Goal: Communication & Community: Answer question/provide support

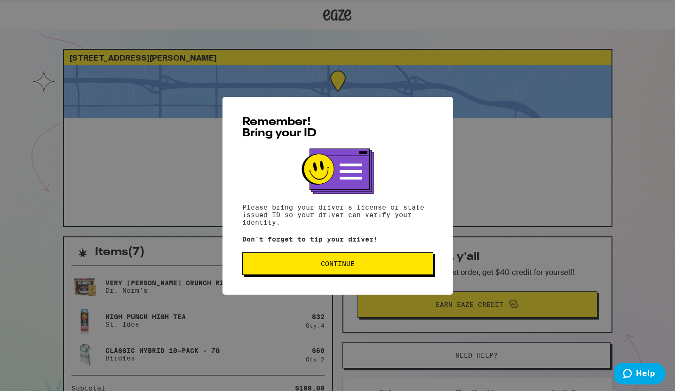
click at [326, 261] on span "Continue" at bounding box center [338, 263] width 34 height 7
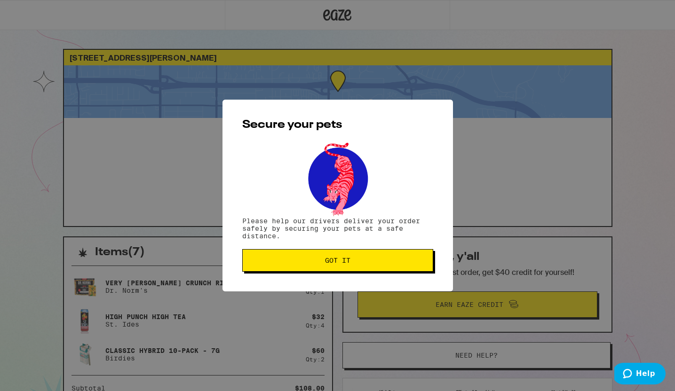
click at [326, 263] on span "Got it" at bounding box center [337, 260] width 25 height 7
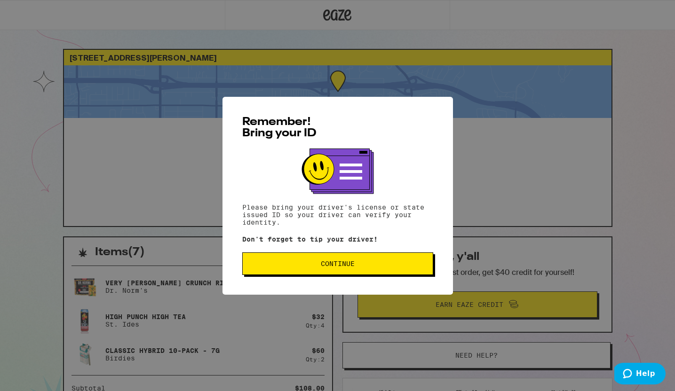
click at [296, 264] on span "Continue" at bounding box center [337, 263] width 175 height 7
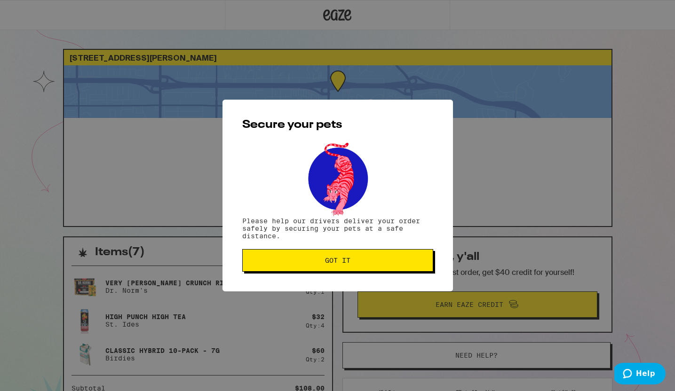
click at [296, 262] on span "Got it" at bounding box center [337, 260] width 175 height 7
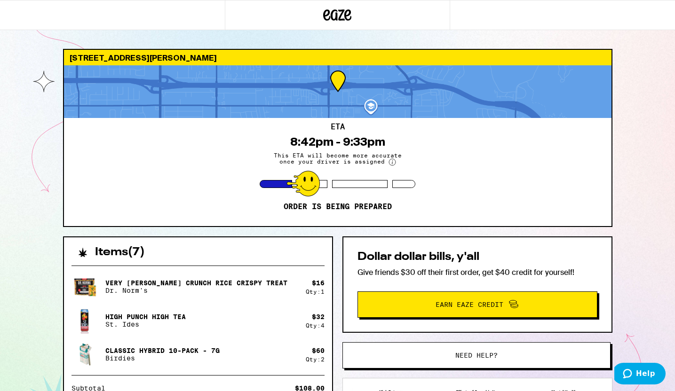
click at [349, 16] on icon at bounding box center [337, 15] width 28 height 17
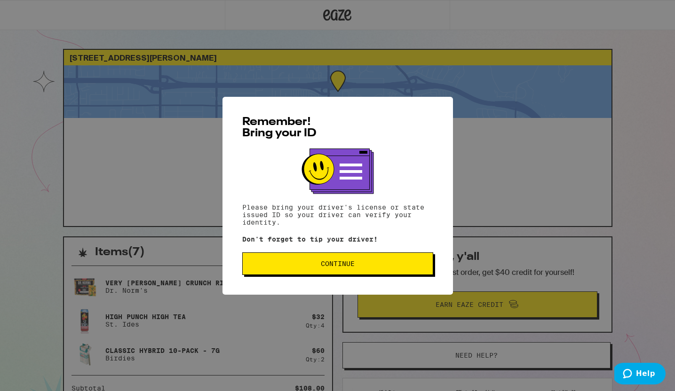
click at [312, 261] on button "Continue" at bounding box center [337, 263] width 191 height 23
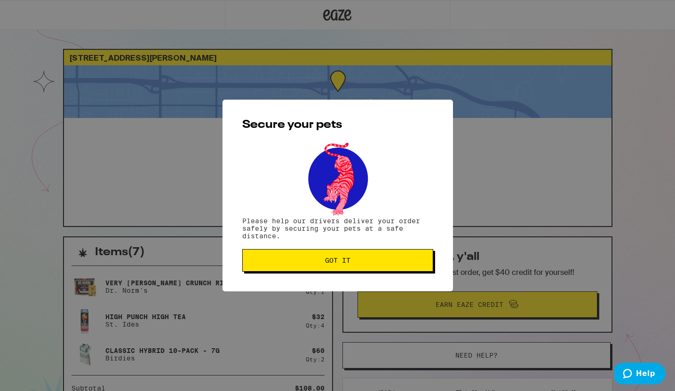
click at [312, 261] on span "Got it" at bounding box center [337, 260] width 175 height 7
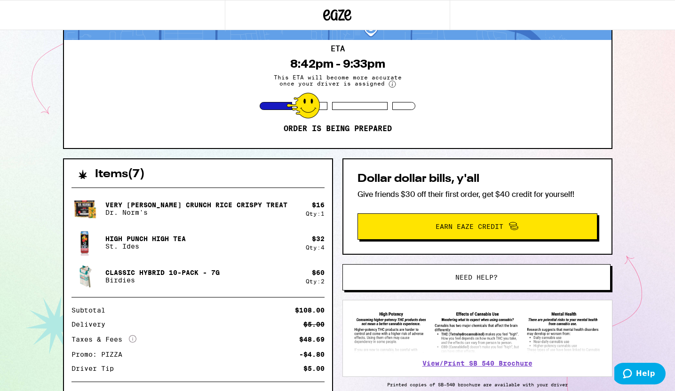
scroll to position [79, 0]
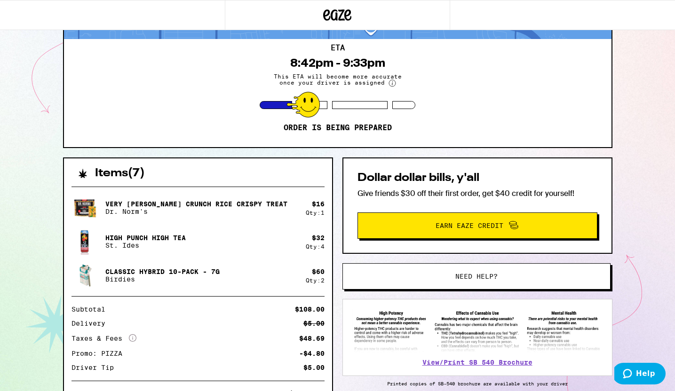
click at [397, 275] on span "Need help?" at bounding box center [476, 276] width 203 height 7
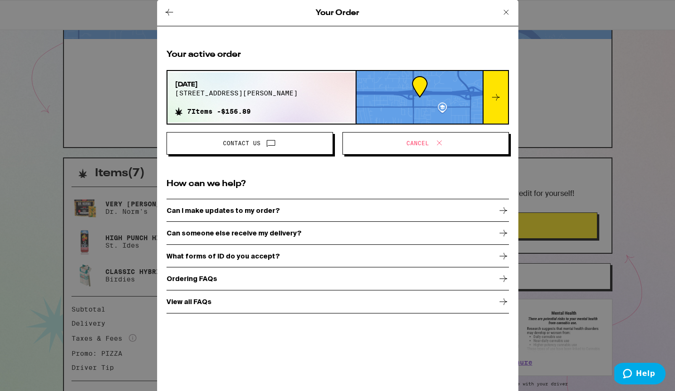
click at [259, 146] on span "Contact Us" at bounding box center [242, 144] width 38 height 6
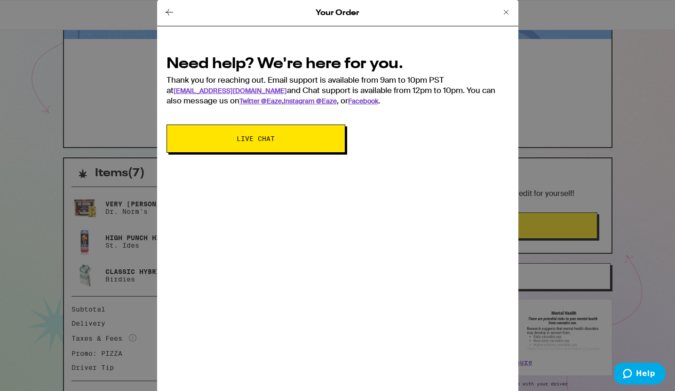
click at [299, 149] on button "Live Chat" at bounding box center [255, 139] width 179 height 28
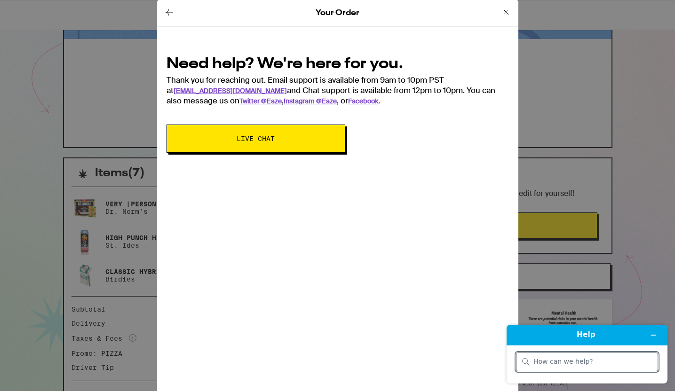
click at [559, 363] on input "search" at bounding box center [592, 362] width 118 height 8
type input "Whats up with my order?"
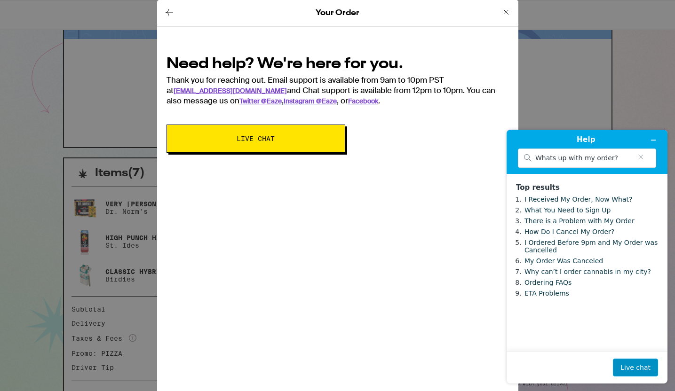
click at [645, 363] on button "Live chat" at bounding box center [635, 368] width 45 height 18
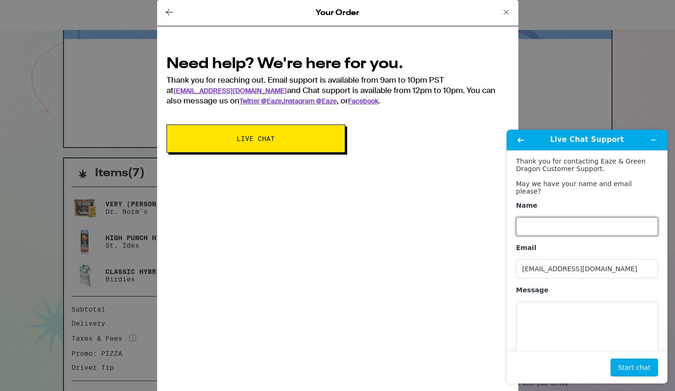
click at [536, 217] on input "Name" at bounding box center [587, 226] width 142 height 19
type input "Andrew"
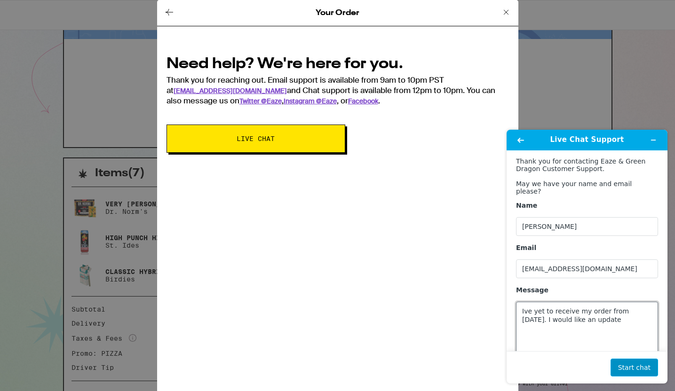
type textarea "Ive yet to receive my order from yesterday. I would like an update"
click at [643, 375] on button "Start chat" at bounding box center [633, 368] width 47 height 18
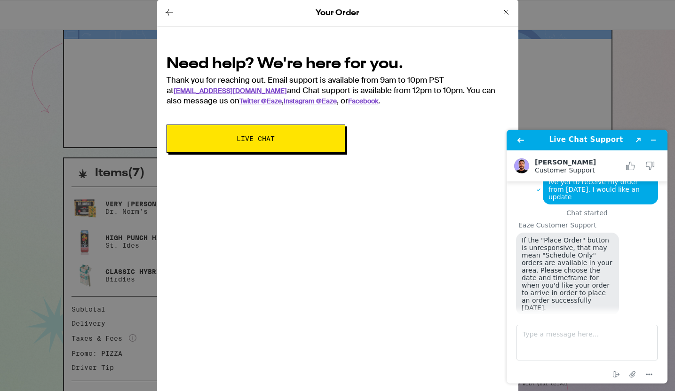
scroll to position [18, 0]
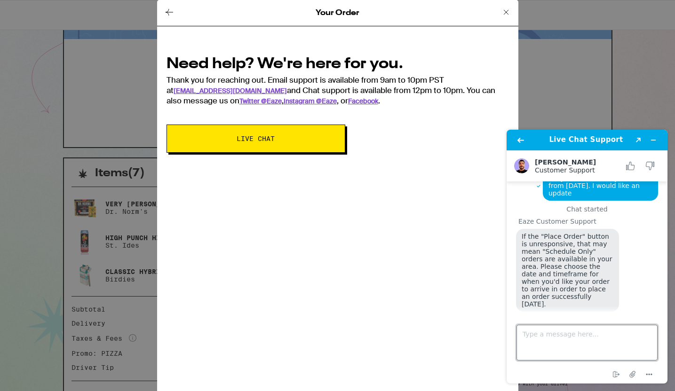
click at [573, 337] on textarea "Type a message here..." at bounding box center [586, 343] width 141 height 36
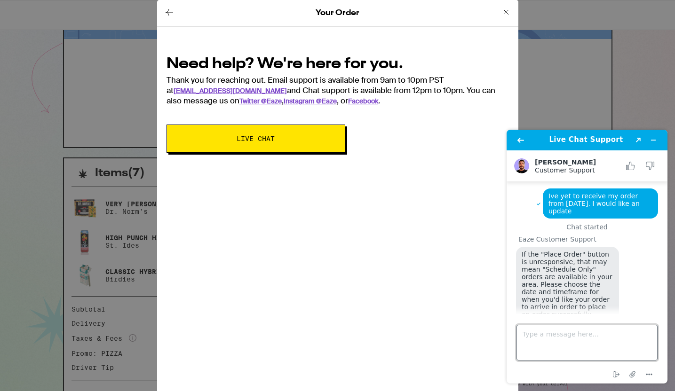
scroll to position [79, 0]
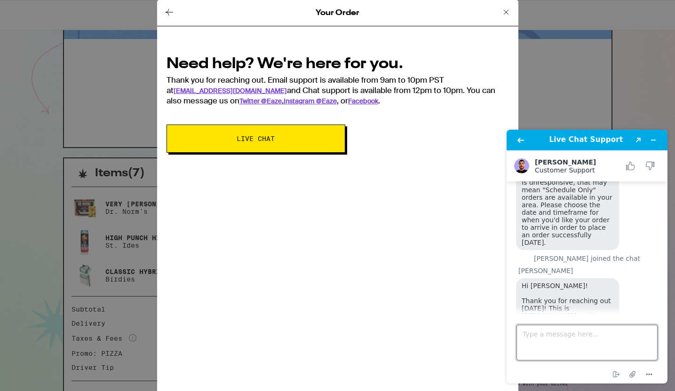
click at [554, 331] on textarea "Type a message here..." at bounding box center [586, 343] width 141 height 36
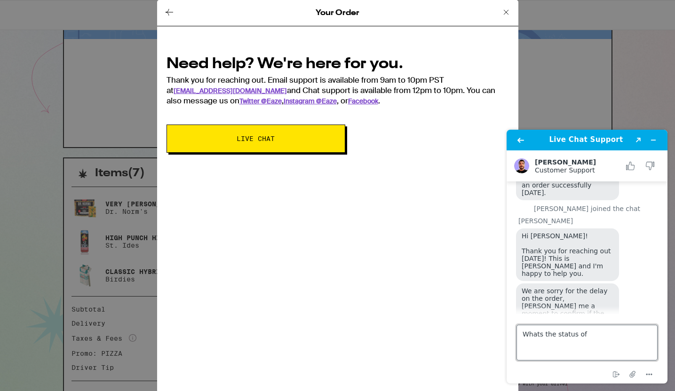
scroll to position [127, 0]
type textarea "c"
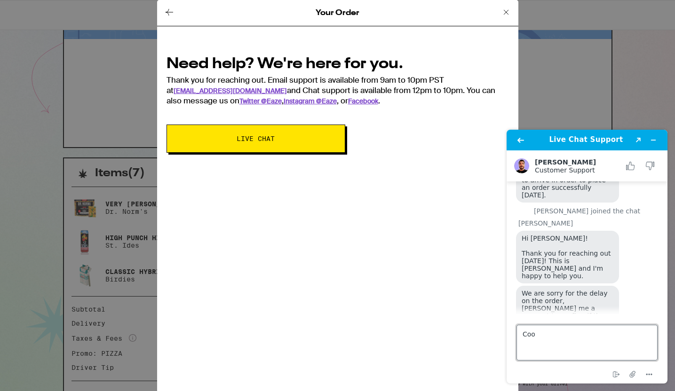
type textarea "Cool"
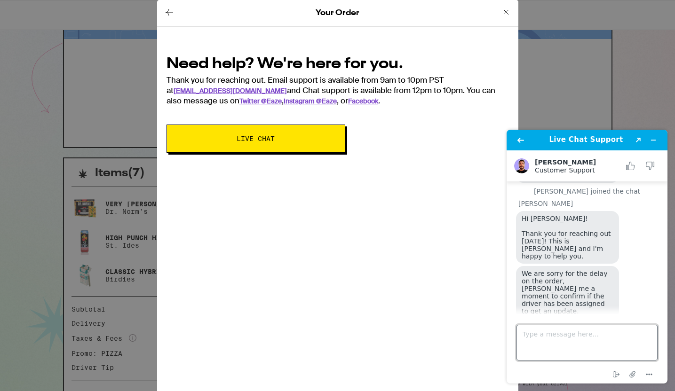
scroll to position [202, 0]
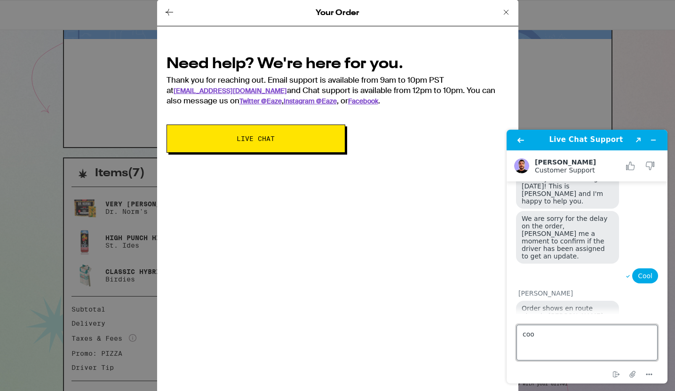
type textarea "cool"
